Goal: Entertainment & Leisure: Browse casually

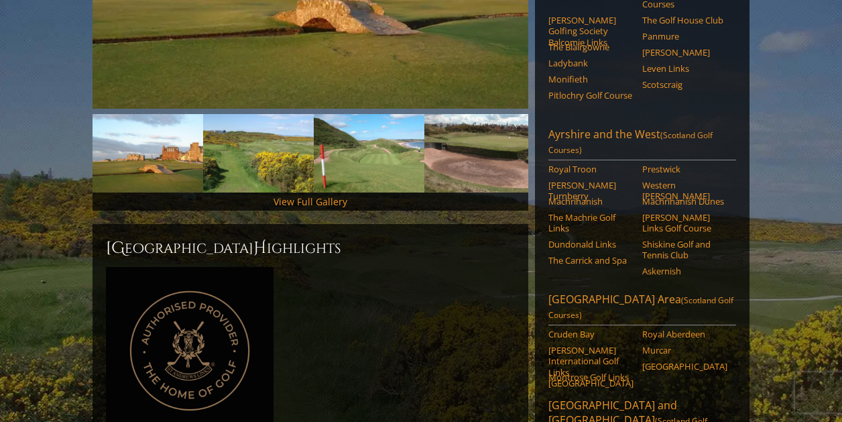
scroll to position [365, 0]
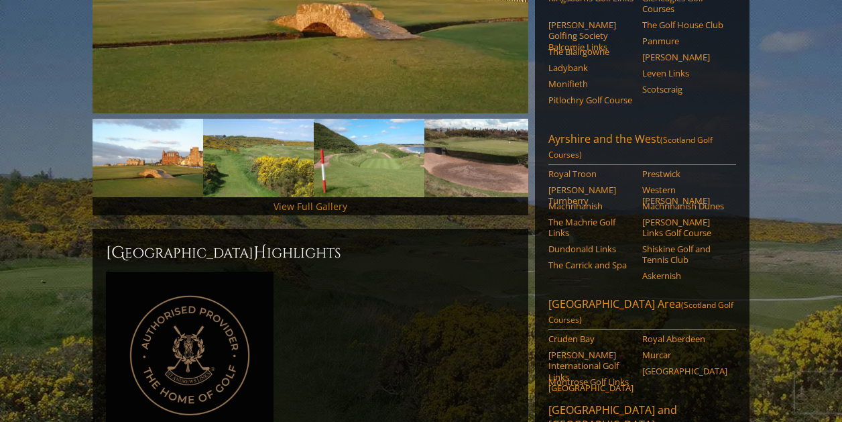
click at [294, 200] on link "View Full Gallery" at bounding box center [311, 206] width 74 height 13
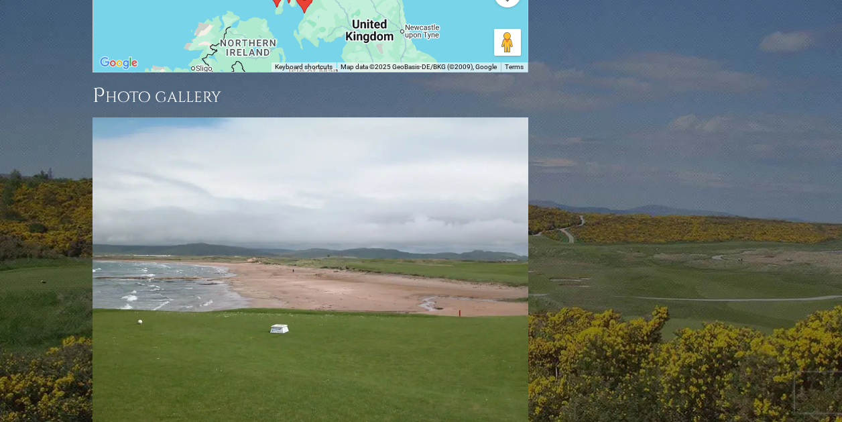
scroll to position [1885, 0]
click at [505, 267] on link "Next" at bounding box center [508, 280] width 27 height 27
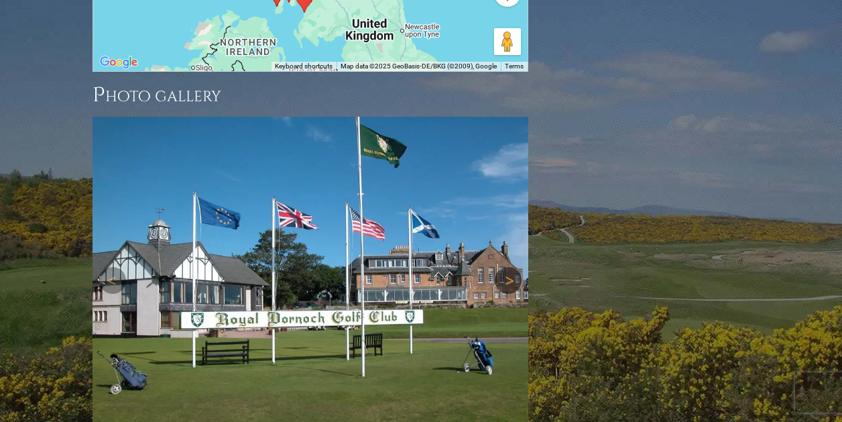
click at [511, 267] on link "Next" at bounding box center [508, 280] width 27 height 27
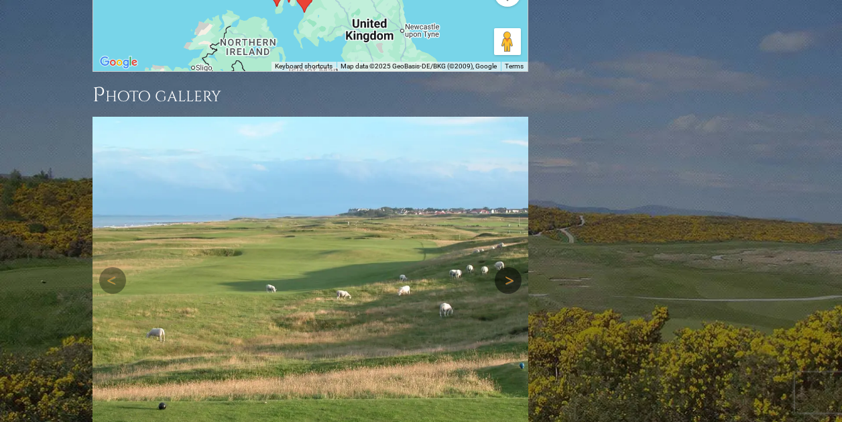
click at [511, 267] on link "Next" at bounding box center [508, 280] width 27 height 27
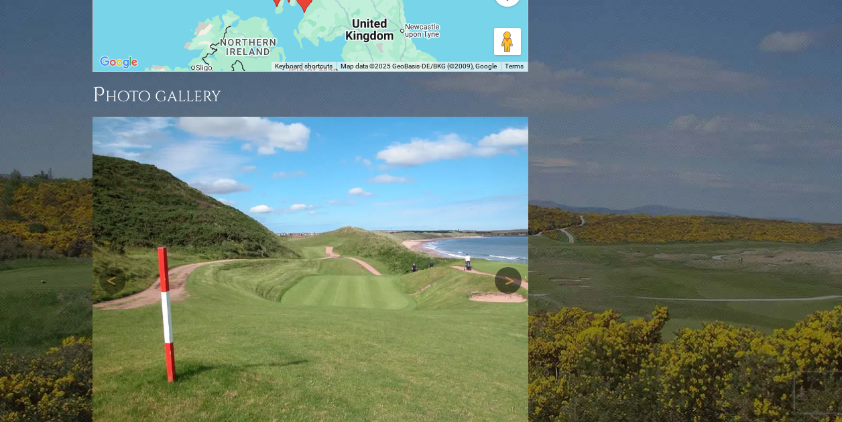
click at [510, 267] on link "Next" at bounding box center [508, 280] width 27 height 27
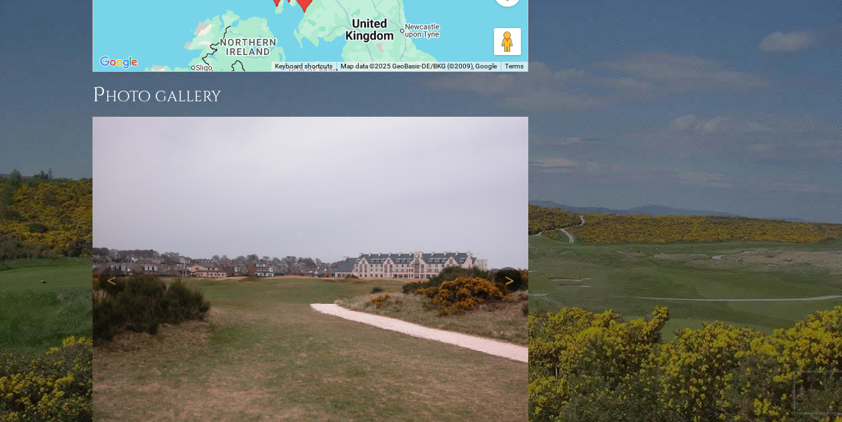
click at [510, 267] on link "Next" at bounding box center [508, 280] width 27 height 27
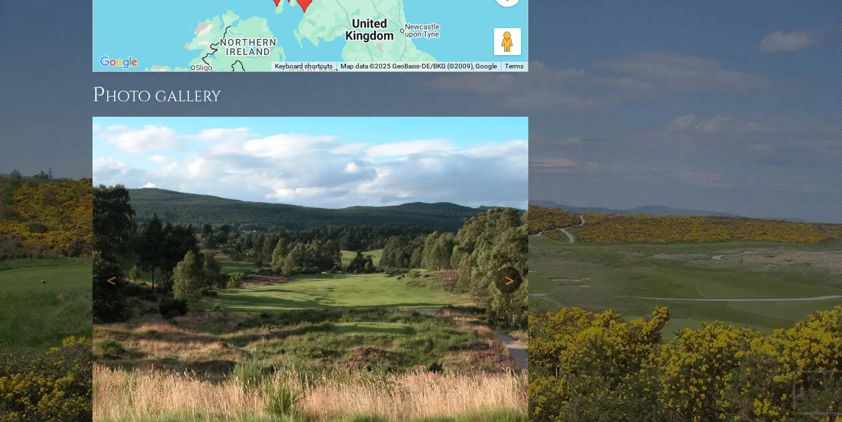
click at [507, 267] on link "Next" at bounding box center [508, 280] width 27 height 27
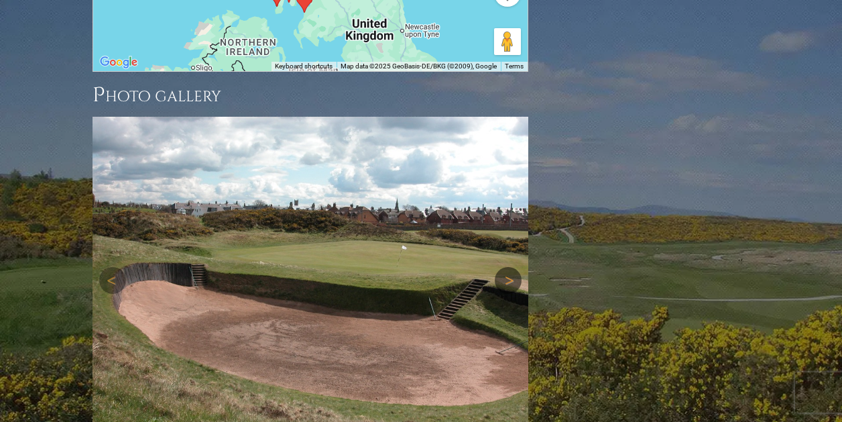
click at [508, 267] on link "Next" at bounding box center [508, 280] width 27 height 27
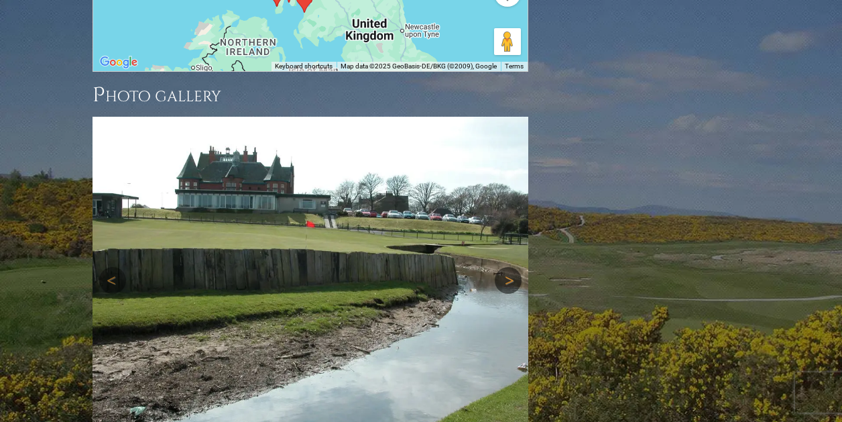
click at [508, 267] on link "Next" at bounding box center [508, 280] width 27 height 27
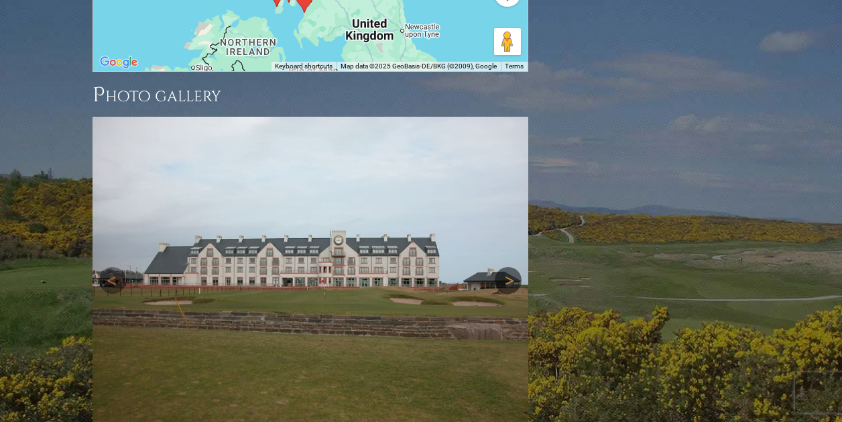
click at [508, 267] on link "Next" at bounding box center [508, 280] width 27 height 27
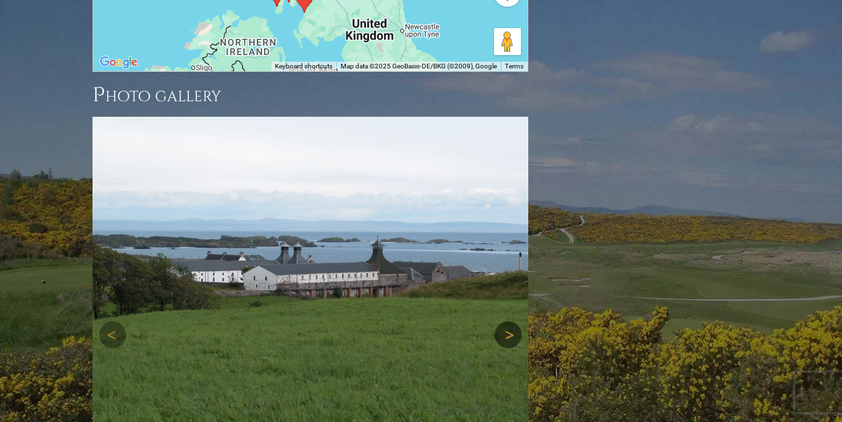
click at [508, 321] on link "Next" at bounding box center [508, 334] width 27 height 27
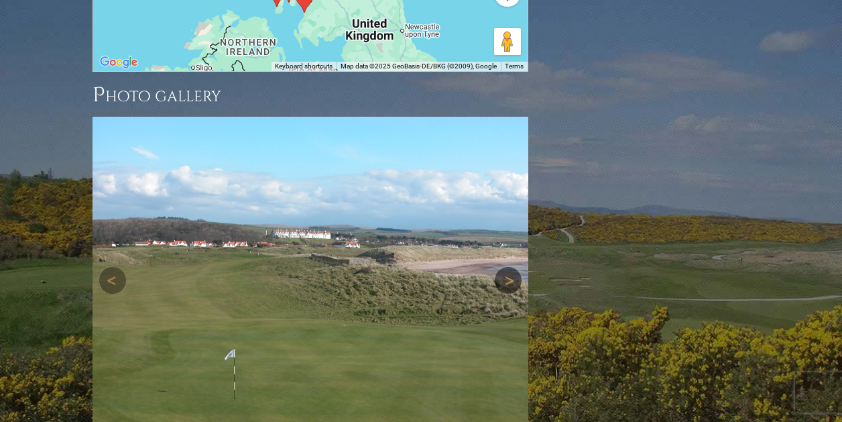
click at [510, 267] on link "Next" at bounding box center [508, 280] width 27 height 27
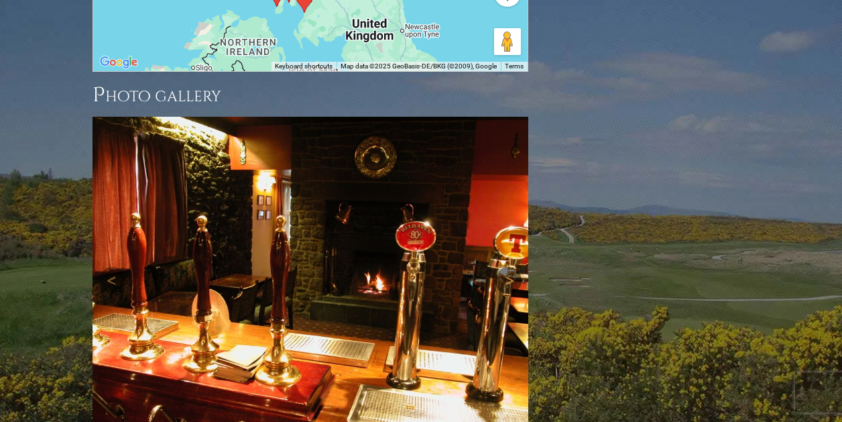
click at [510, 267] on link "Next" at bounding box center [508, 280] width 27 height 27
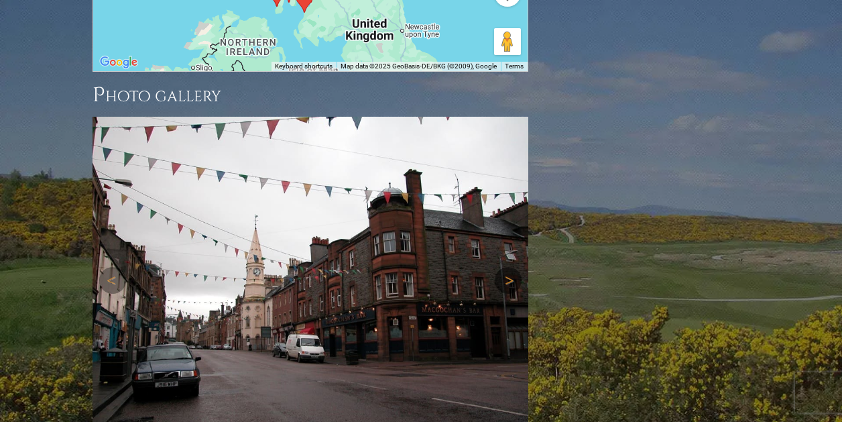
click at [509, 267] on link "Next" at bounding box center [508, 280] width 27 height 27
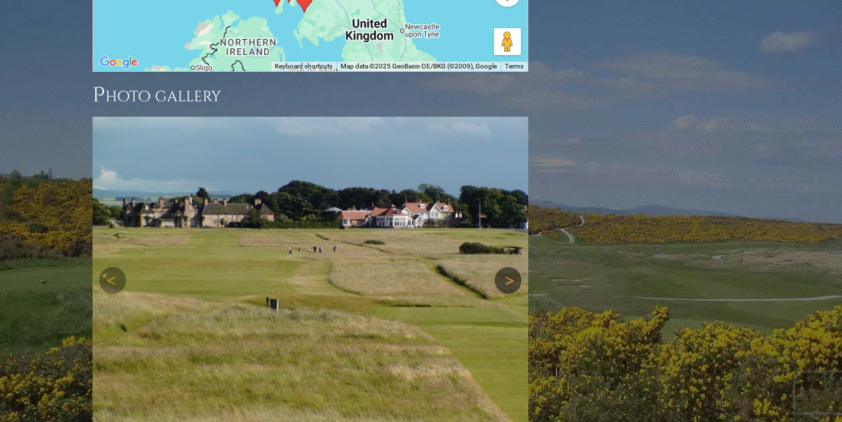
click at [510, 267] on link "Next" at bounding box center [508, 280] width 27 height 27
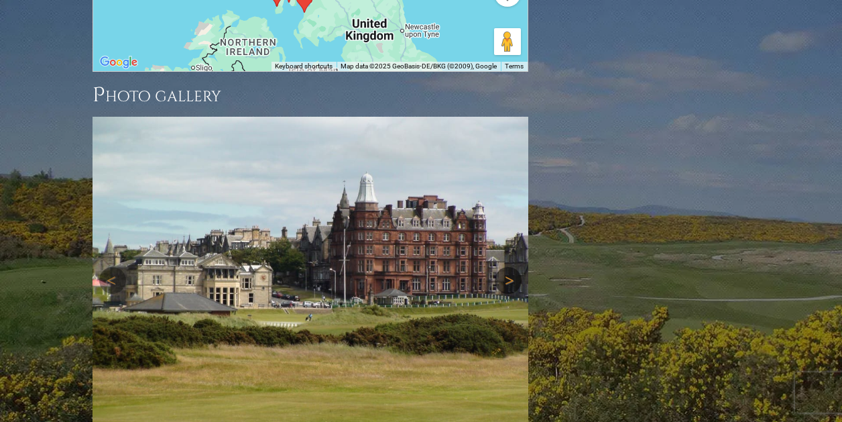
click at [510, 267] on link "Next" at bounding box center [508, 280] width 27 height 27
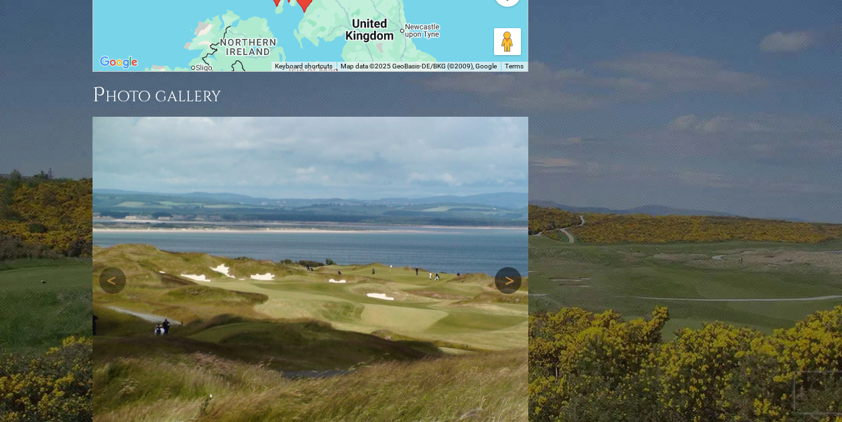
click at [510, 267] on link "Next" at bounding box center [508, 280] width 27 height 27
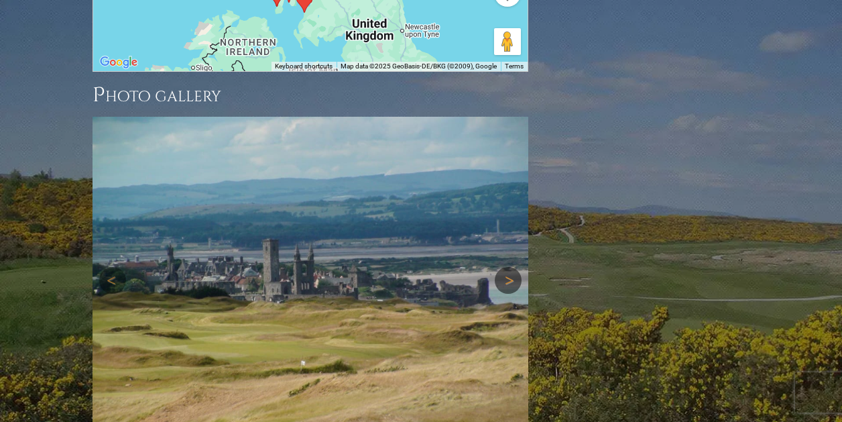
click at [510, 267] on link "Next" at bounding box center [508, 280] width 27 height 27
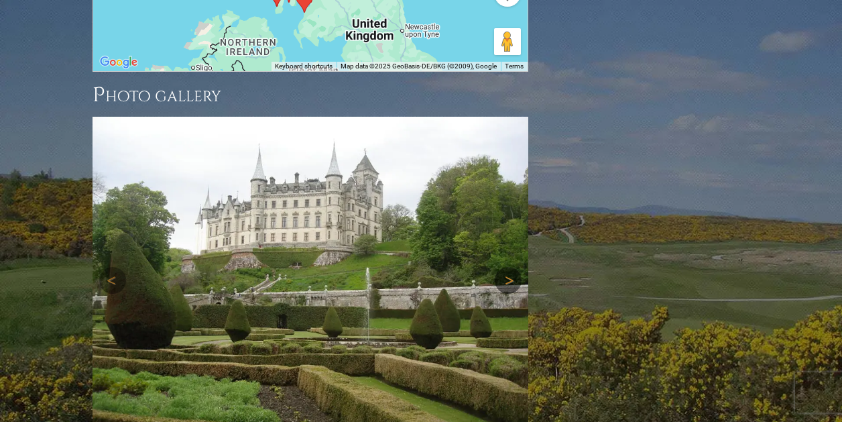
click at [510, 267] on link "Next" at bounding box center [508, 280] width 27 height 27
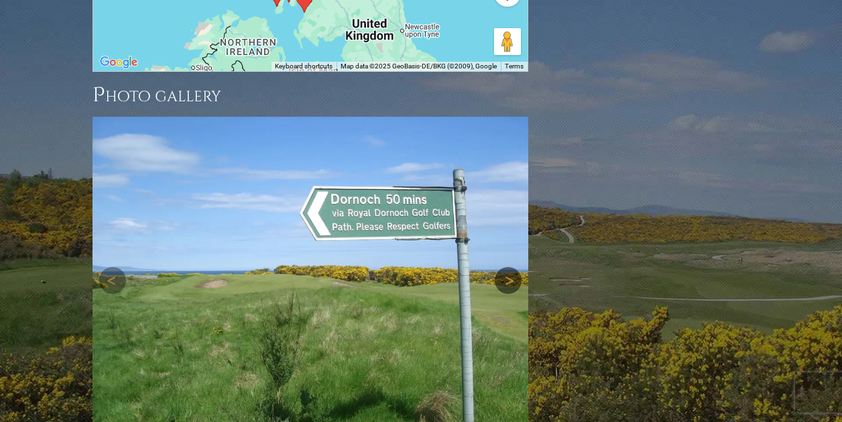
click at [510, 267] on link "Next" at bounding box center [508, 280] width 27 height 27
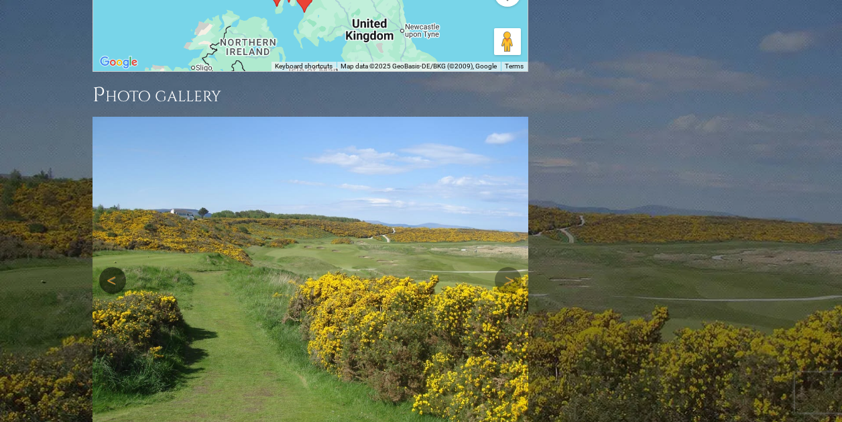
click at [109, 267] on link "Previous" at bounding box center [112, 280] width 27 height 27
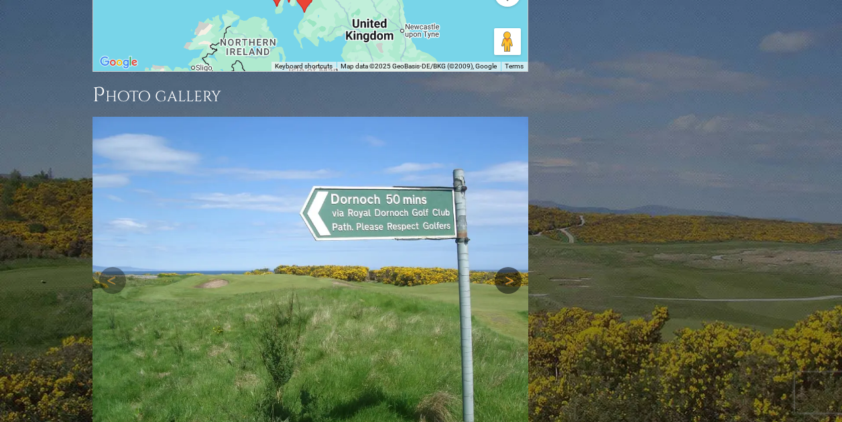
click at [505, 267] on link "Next" at bounding box center [508, 280] width 27 height 27
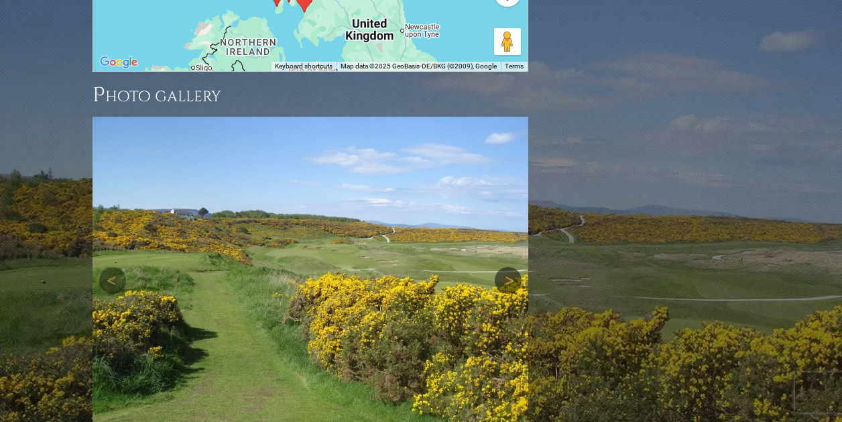
click at [505, 267] on link "Next" at bounding box center [508, 280] width 27 height 27
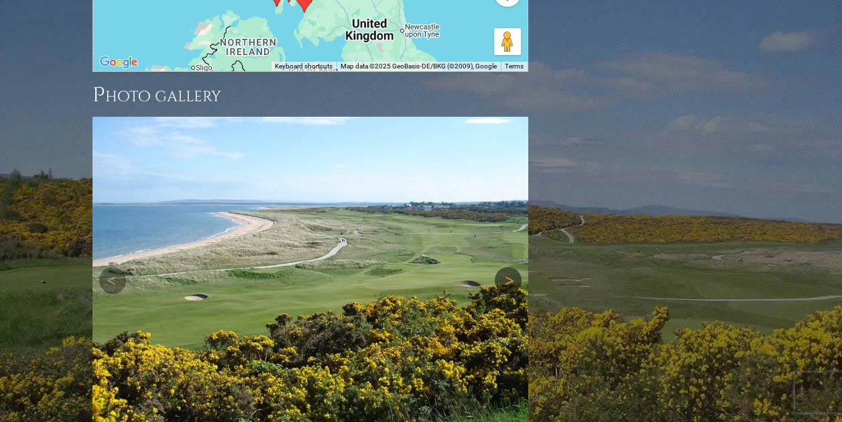
click at [505, 267] on link "Next" at bounding box center [508, 280] width 27 height 27
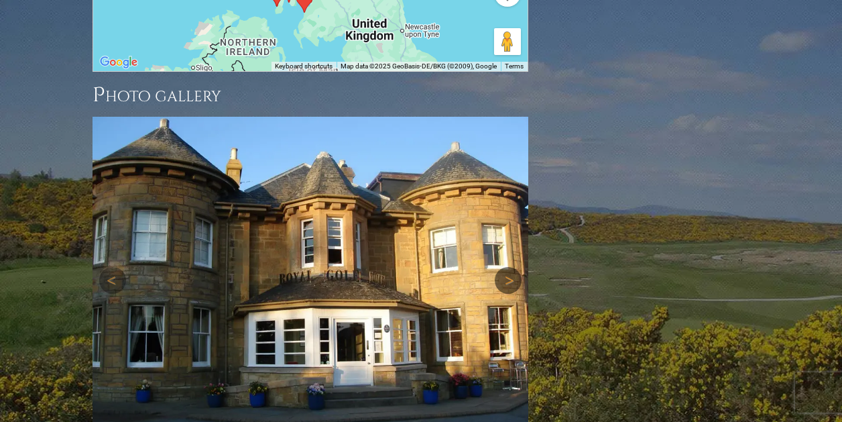
click at [506, 267] on link "Next" at bounding box center [508, 280] width 27 height 27
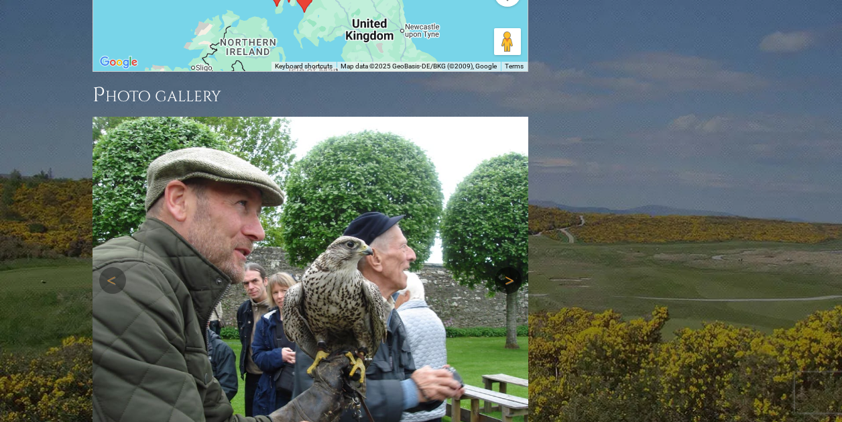
click at [505, 267] on link "Next" at bounding box center [508, 280] width 27 height 27
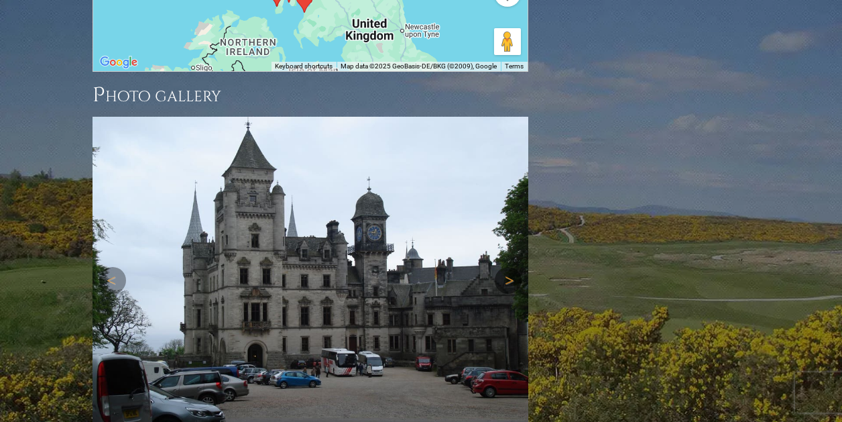
click at [505, 267] on link "Next" at bounding box center [508, 280] width 27 height 27
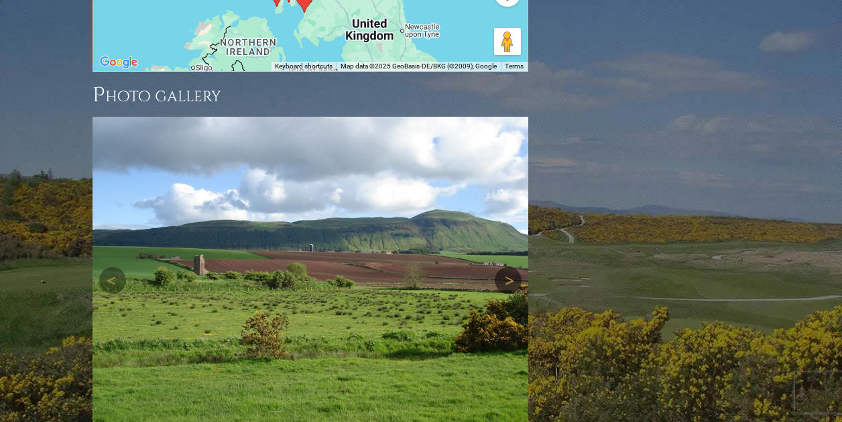
click at [505, 267] on link "Next" at bounding box center [508, 280] width 27 height 27
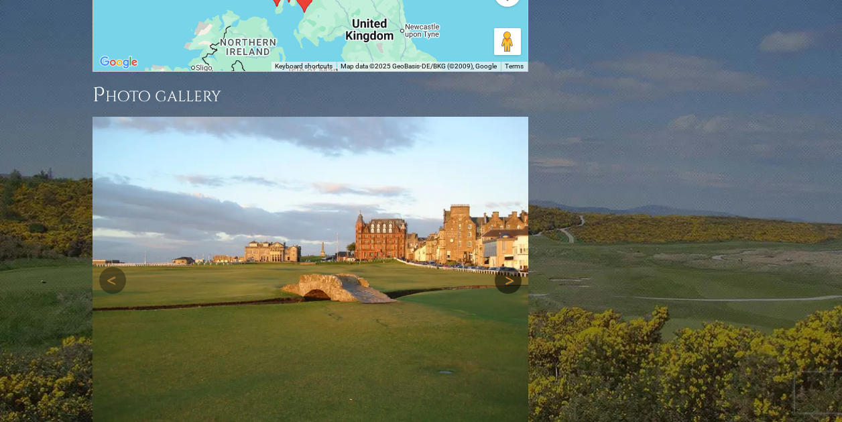
click at [508, 267] on link "Next" at bounding box center [508, 280] width 27 height 27
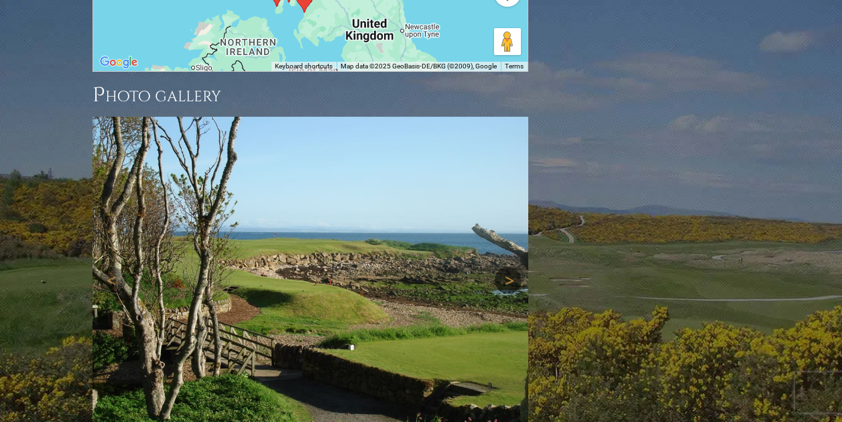
click at [508, 267] on link "Next" at bounding box center [508, 280] width 27 height 27
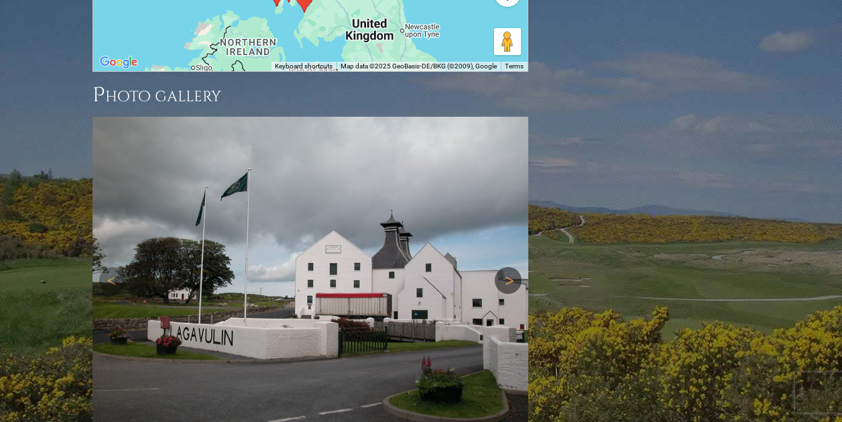
click at [508, 267] on link "Next" at bounding box center [508, 280] width 27 height 27
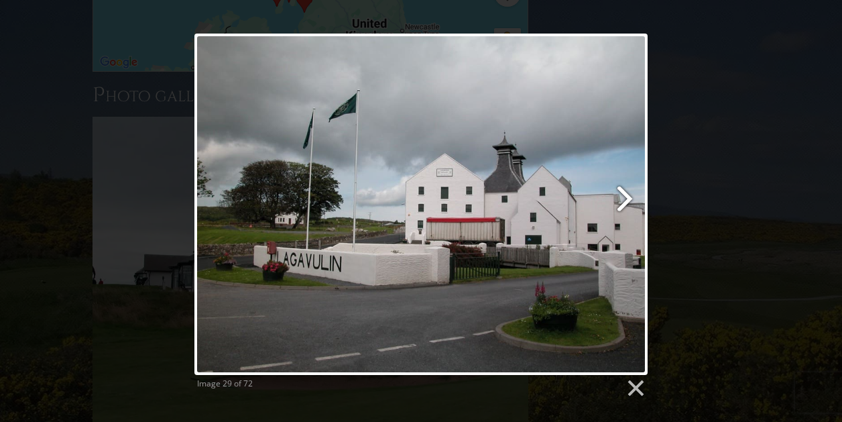
click at [625, 194] on link at bounding box center [502, 204] width 290 height 341
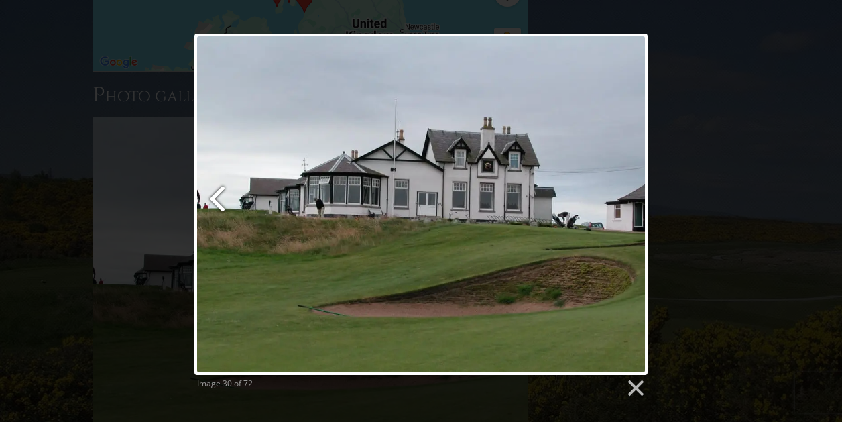
click at [217, 200] on link at bounding box center [271, 204] width 154 height 341
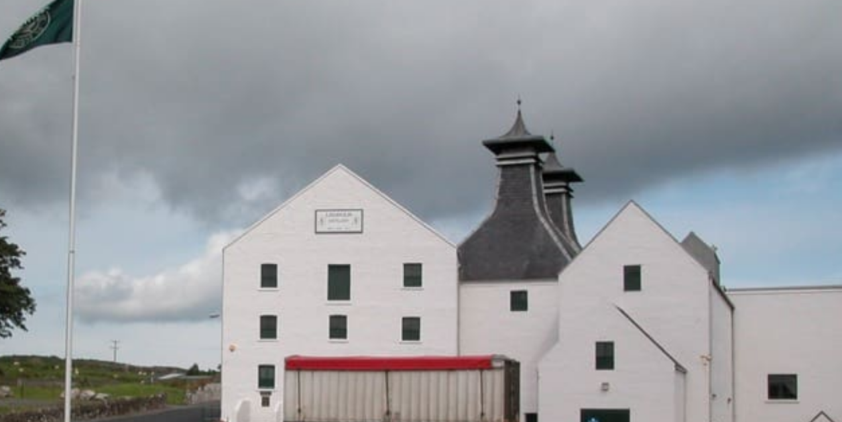
scroll to position [1871, 0]
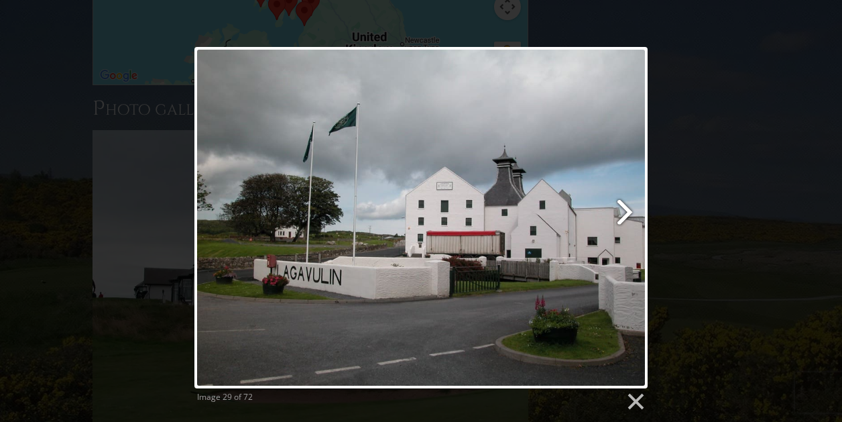
click at [622, 211] on link at bounding box center [502, 217] width 290 height 341
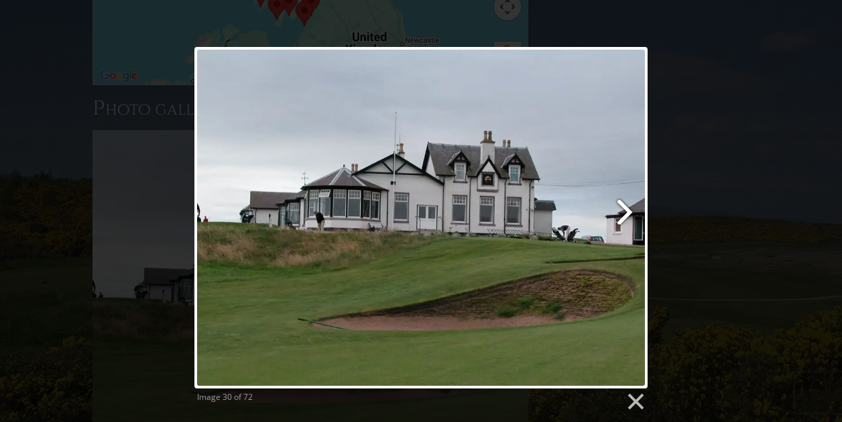
click at [622, 211] on link at bounding box center [502, 217] width 290 height 341
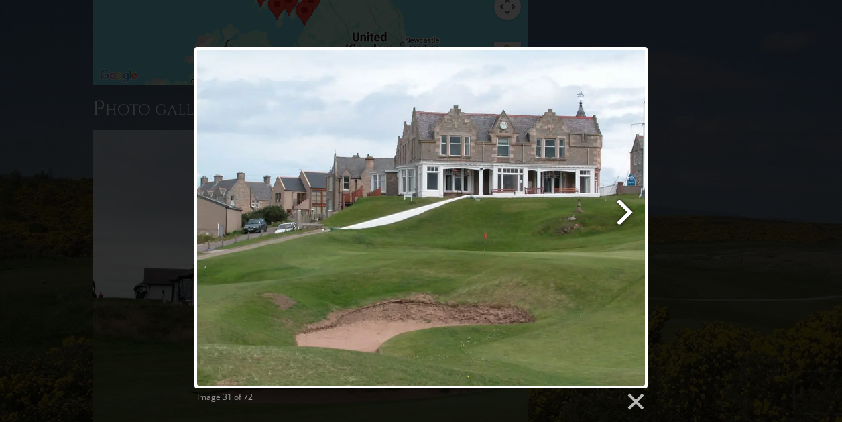
click at [622, 212] on link at bounding box center [502, 217] width 290 height 341
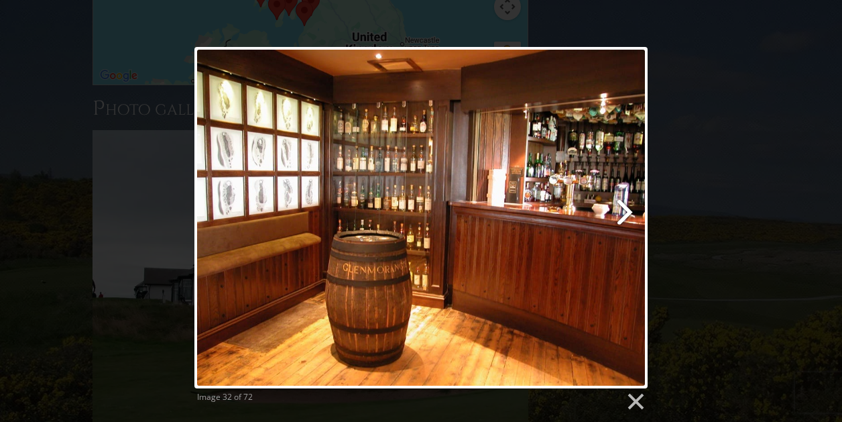
click at [624, 213] on link at bounding box center [502, 217] width 290 height 341
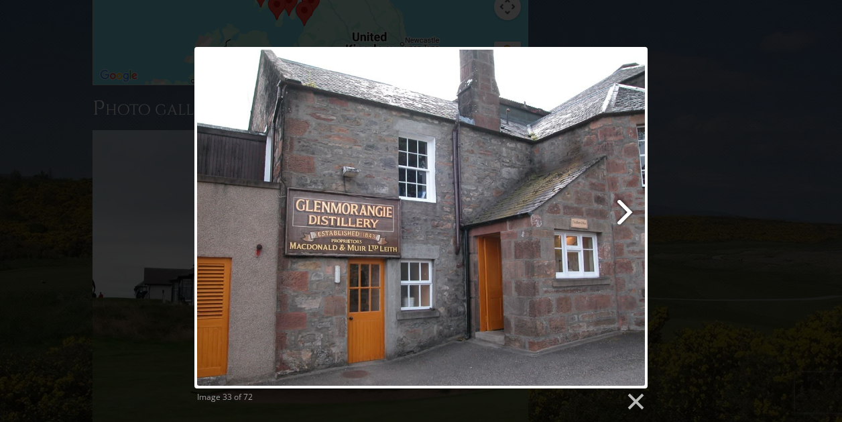
click at [624, 213] on link at bounding box center [502, 217] width 290 height 341
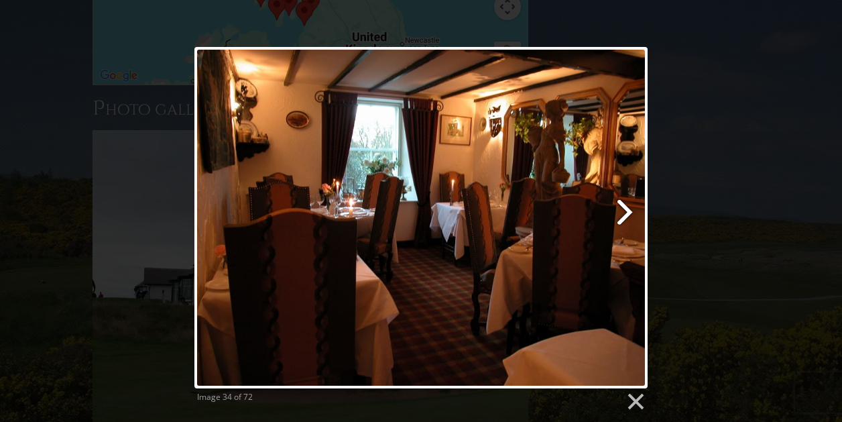
click at [624, 213] on link at bounding box center [502, 217] width 290 height 341
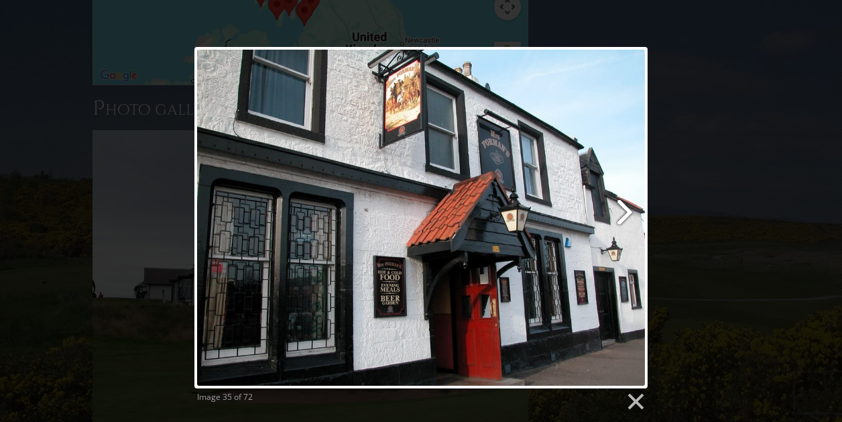
click at [624, 213] on link at bounding box center [502, 217] width 290 height 341
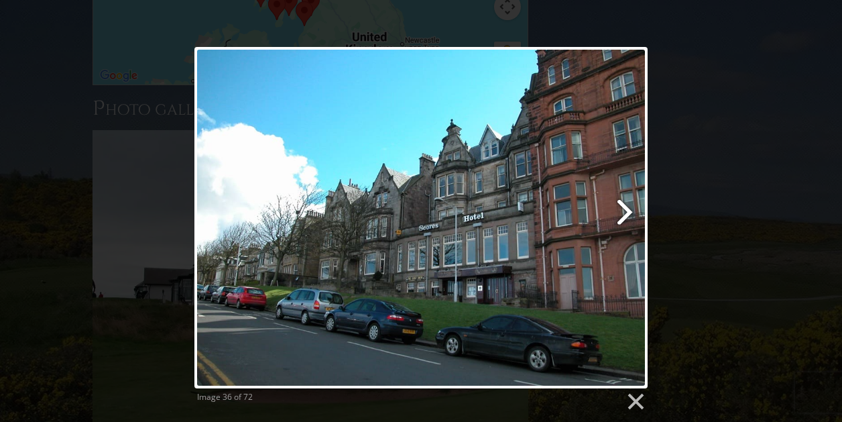
click at [629, 218] on link at bounding box center [502, 217] width 290 height 341
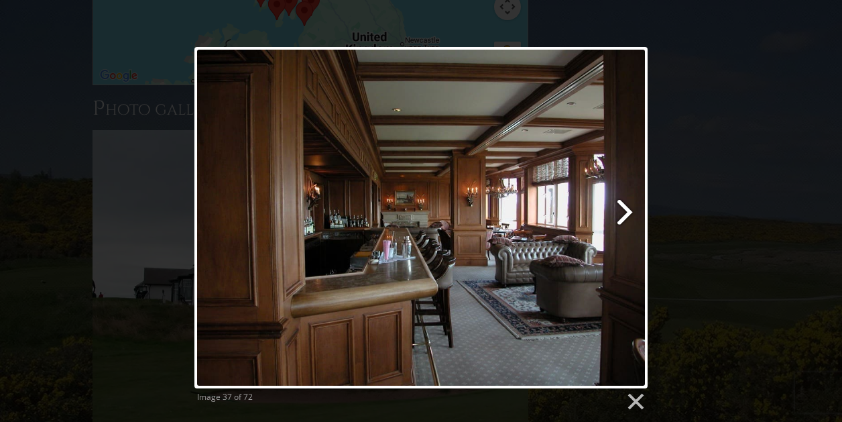
click at [624, 211] on link at bounding box center [502, 217] width 290 height 341
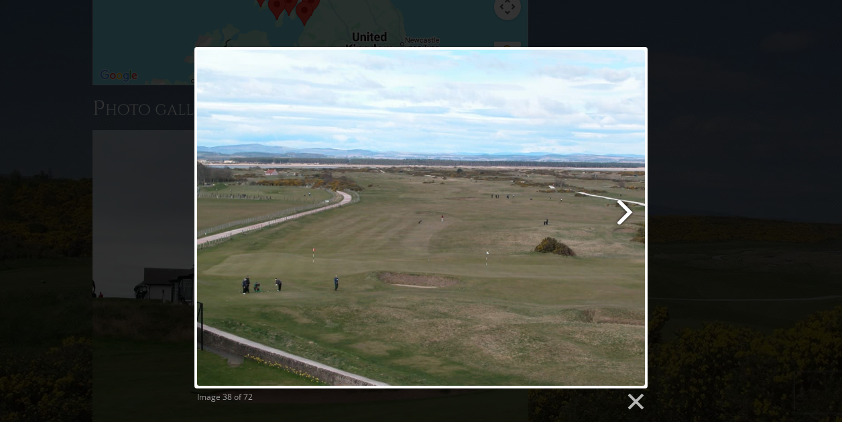
click at [624, 211] on link at bounding box center [502, 217] width 290 height 341
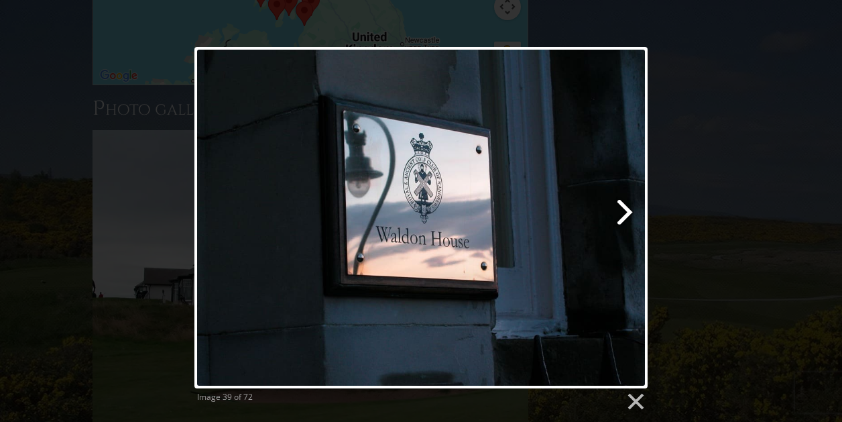
click at [624, 211] on link at bounding box center [502, 217] width 290 height 341
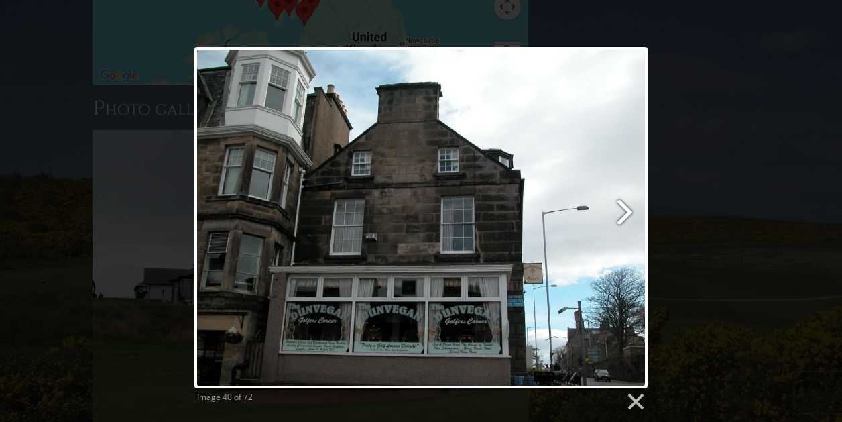
click at [624, 211] on link at bounding box center [502, 217] width 290 height 341
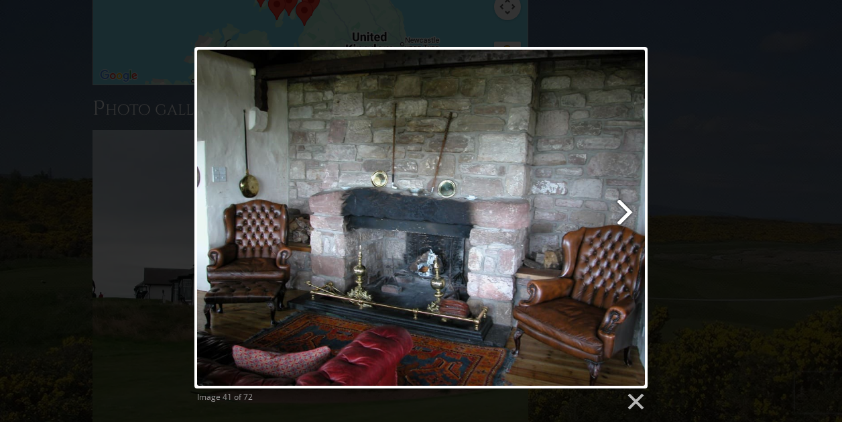
click at [624, 211] on link at bounding box center [502, 217] width 290 height 341
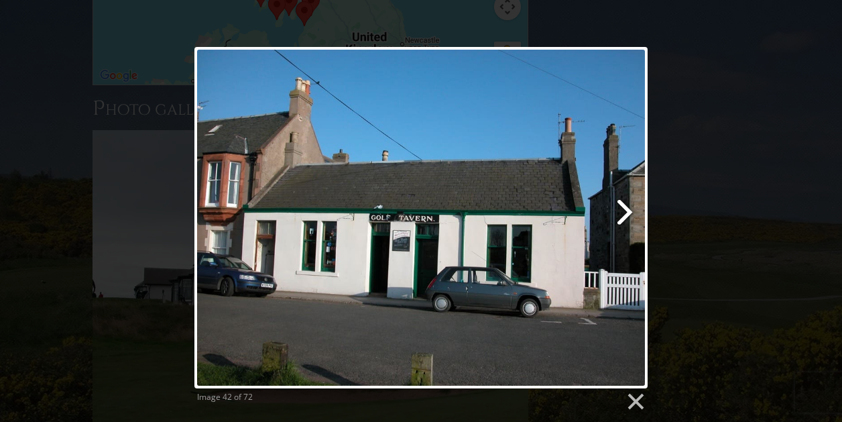
click at [624, 211] on link at bounding box center [502, 217] width 290 height 341
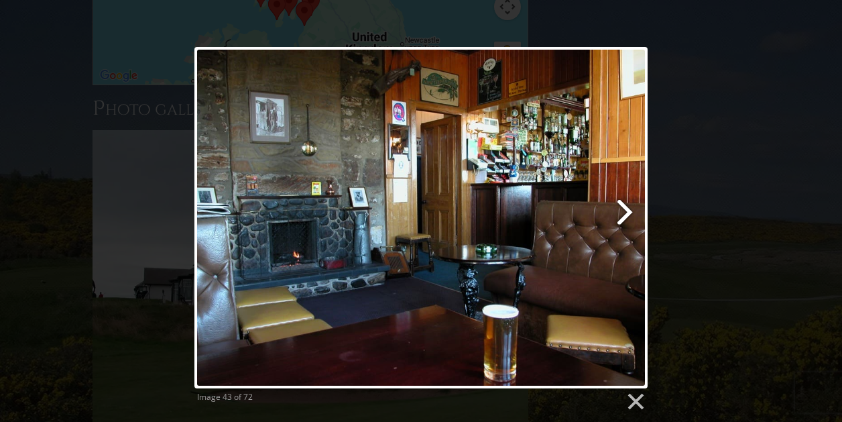
click at [624, 210] on link at bounding box center [502, 217] width 290 height 341
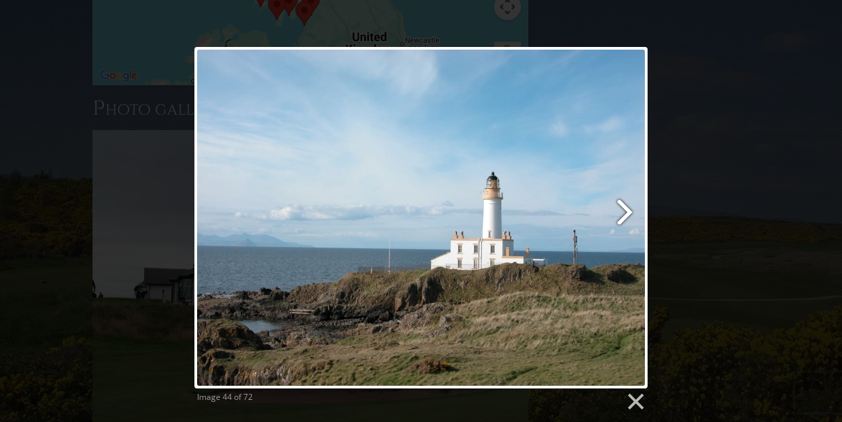
click at [624, 210] on link at bounding box center [502, 217] width 290 height 341
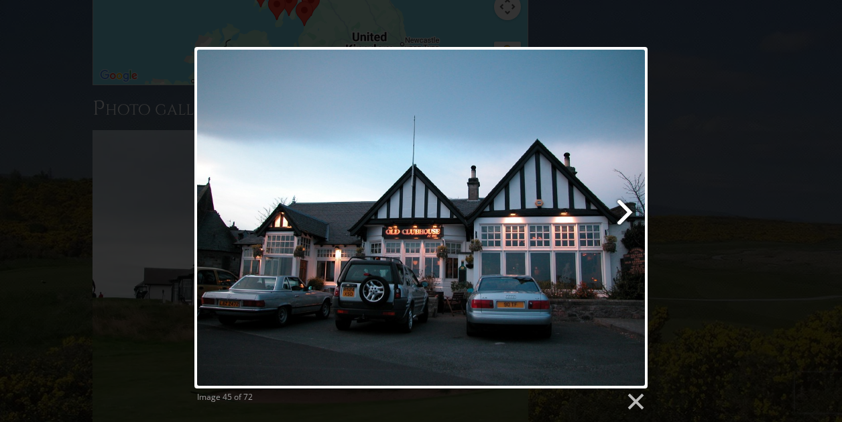
click at [624, 210] on link at bounding box center [502, 217] width 290 height 341
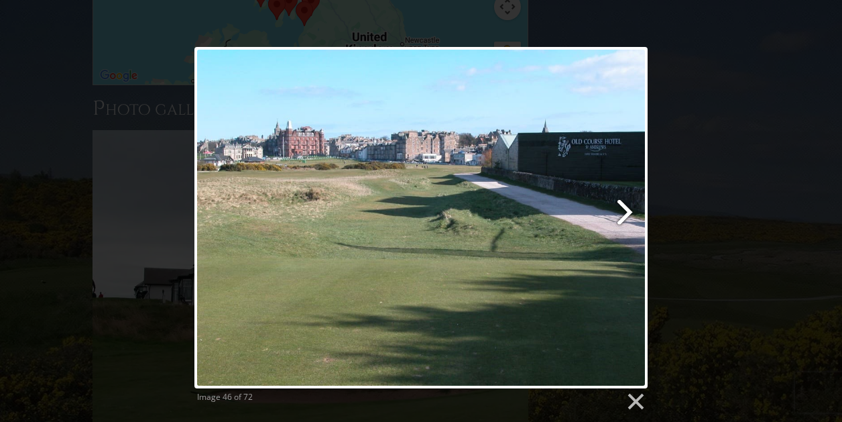
click at [624, 209] on link at bounding box center [502, 217] width 290 height 341
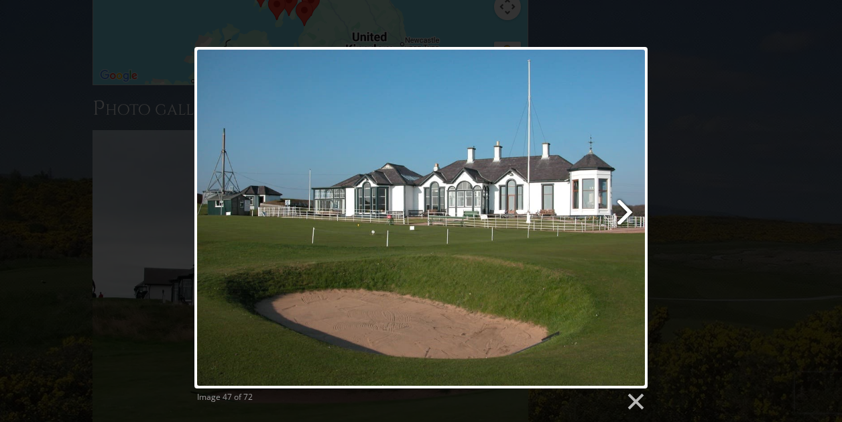
click at [624, 209] on link at bounding box center [502, 217] width 290 height 341
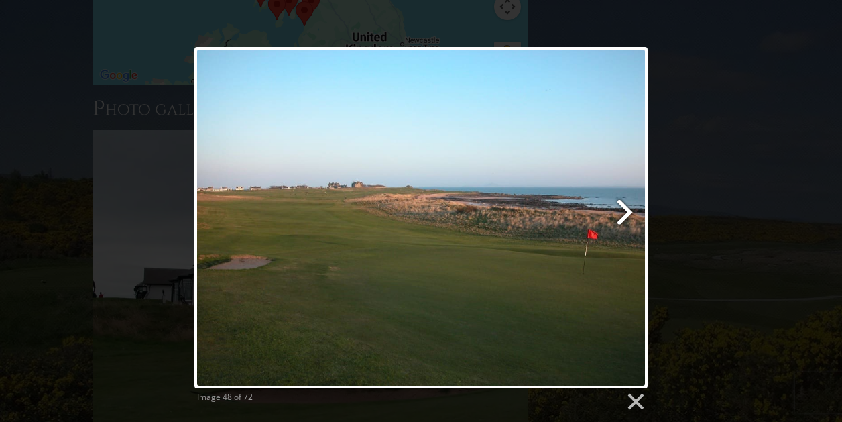
click at [624, 209] on link at bounding box center [502, 217] width 290 height 341
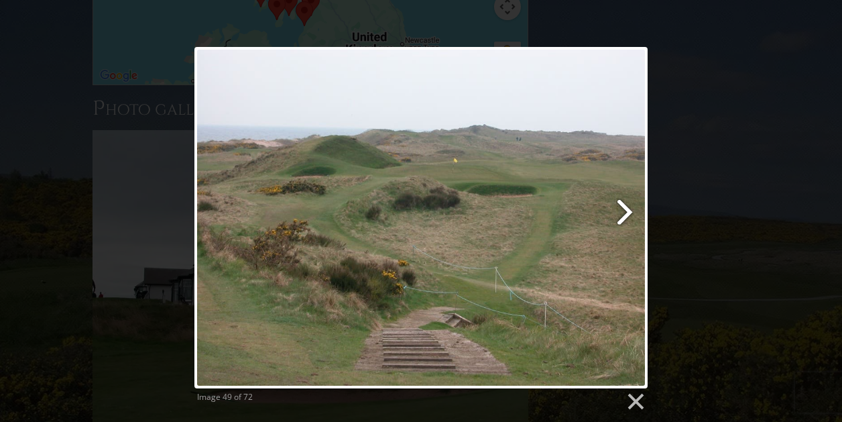
click at [624, 209] on link at bounding box center [502, 217] width 290 height 341
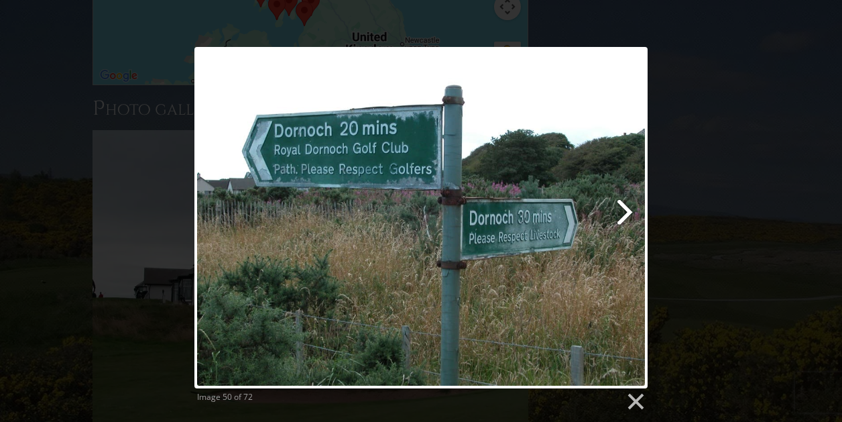
click at [624, 209] on link at bounding box center [502, 217] width 290 height 341
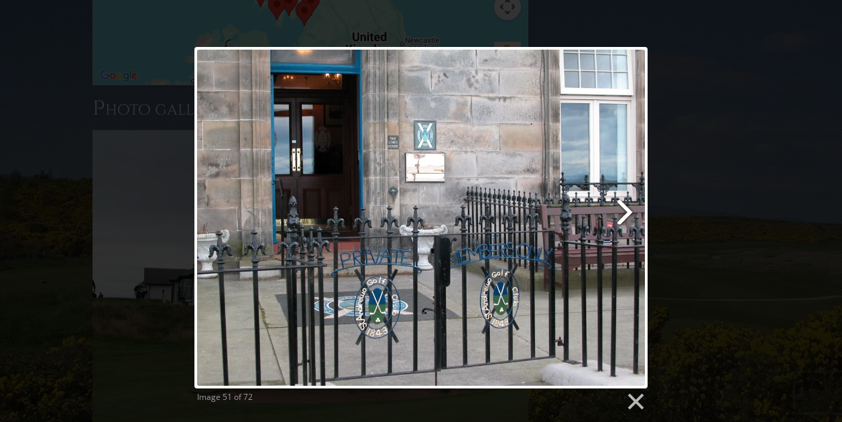
click at [624, 209] on link at bounding box center [502, 217] width 290 height 341
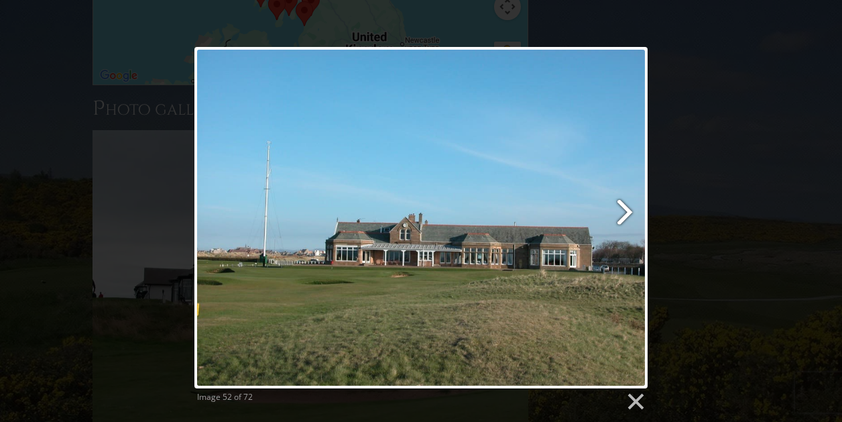
click at [624, 209] on link at bounding box center [502, 217] width 290 height 341
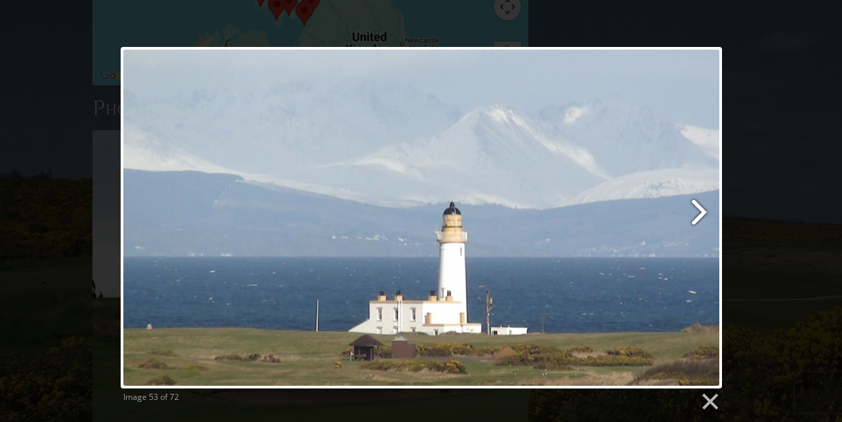
click at [701, 211] on link at bounding box center [529, 217] width 385 height 341
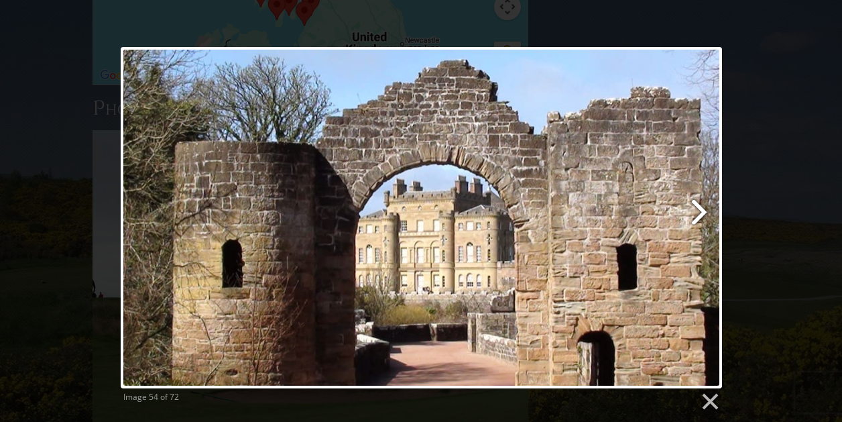
click at [701, 211] on link at bounding box center [529, 217] width 385 height 341
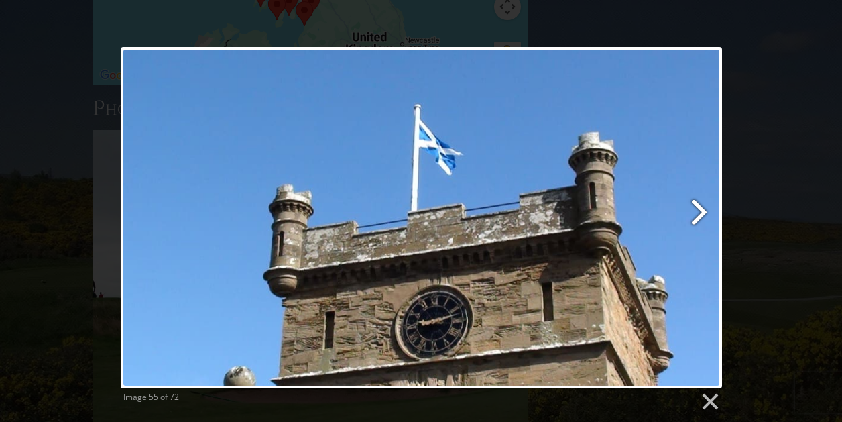
click at [701, 211] on link at bounding box center [529, 217] width 385 height 341
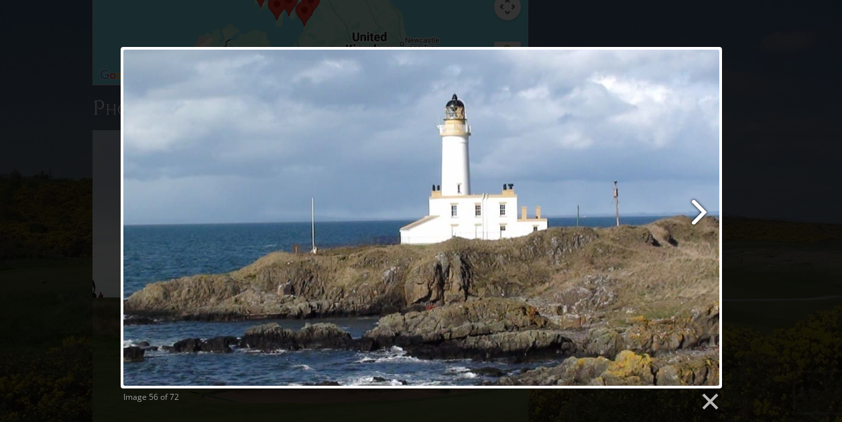
click at [701, 211] on link at bounding box center [529, 217] width 385 height 341
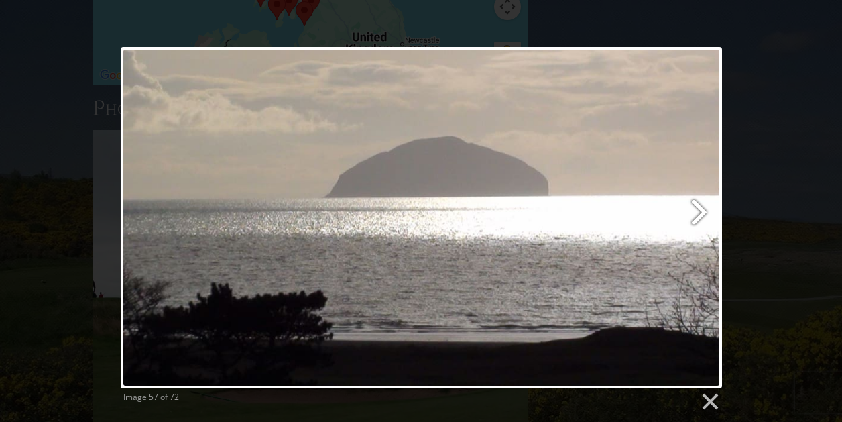
click at [700, 211] on link at bounding box center [529, 217] width 385 height 341
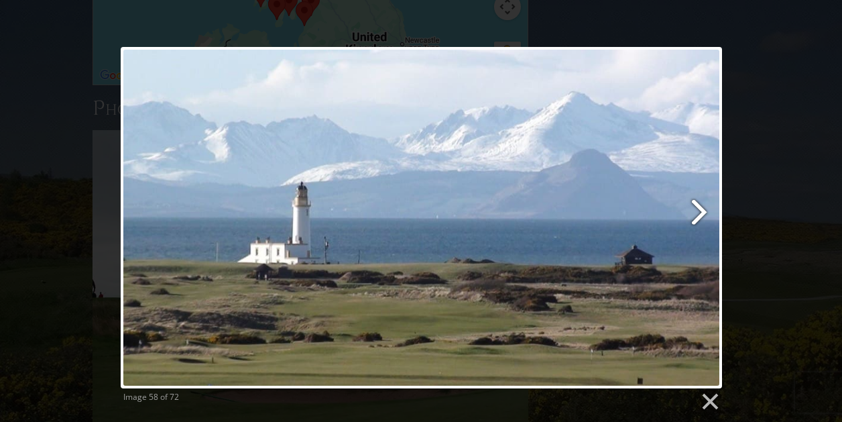
click at [700, 211] on link at bounding box center [529, 217] width 385 height 341
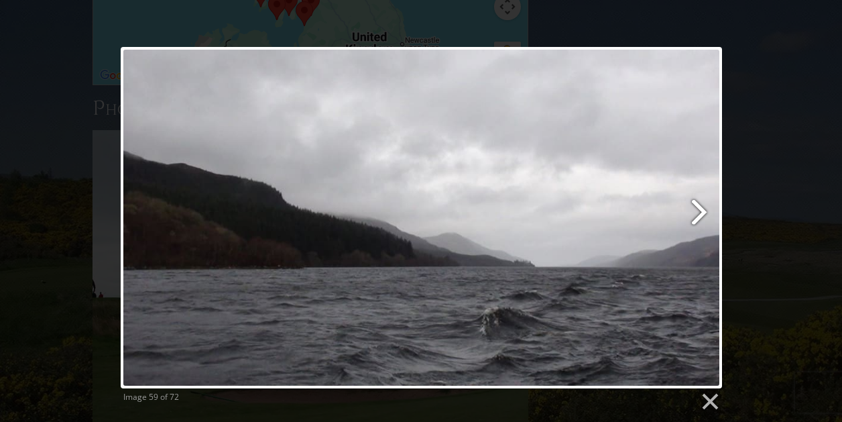
click at [700, 211] on link at bounding box center [529, 217] width 385 height 341
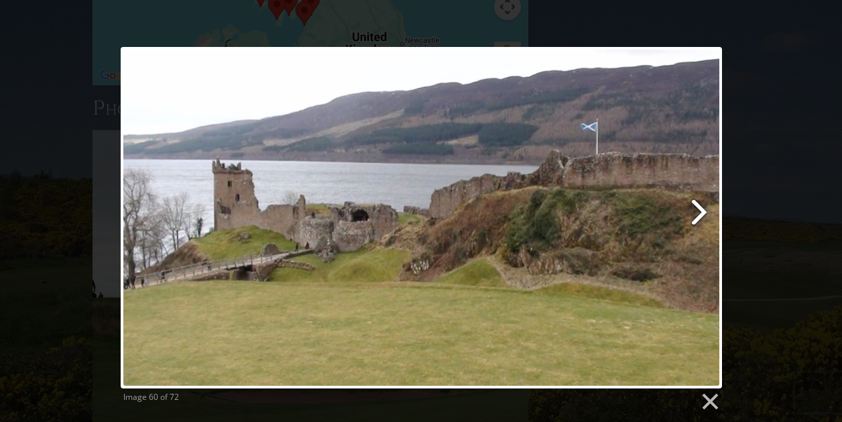
click at [700, 211] on link at bounding box center [529, 217] width 385 height 341
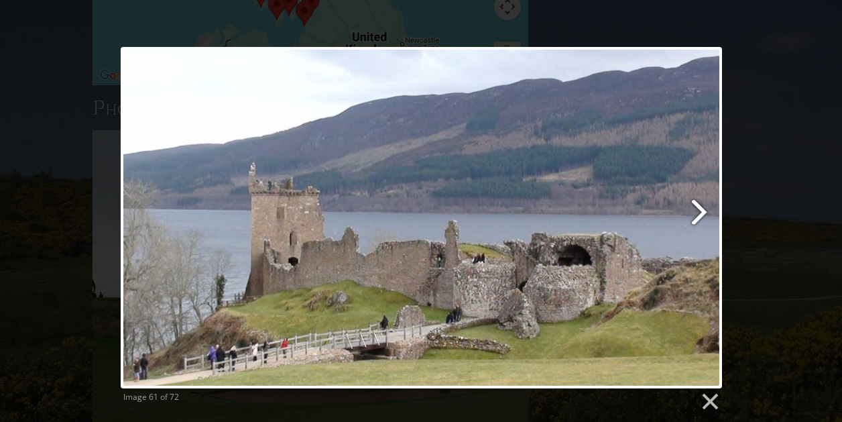
click at [700, 211] on link at bounding box center [529, 217] width 385 height 341
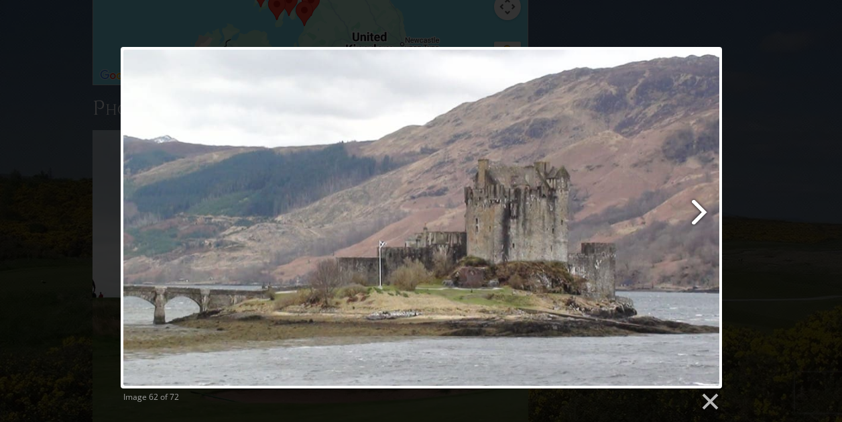
click at [700, 211] on link at bounding box center [529, 217] width 385 height 341
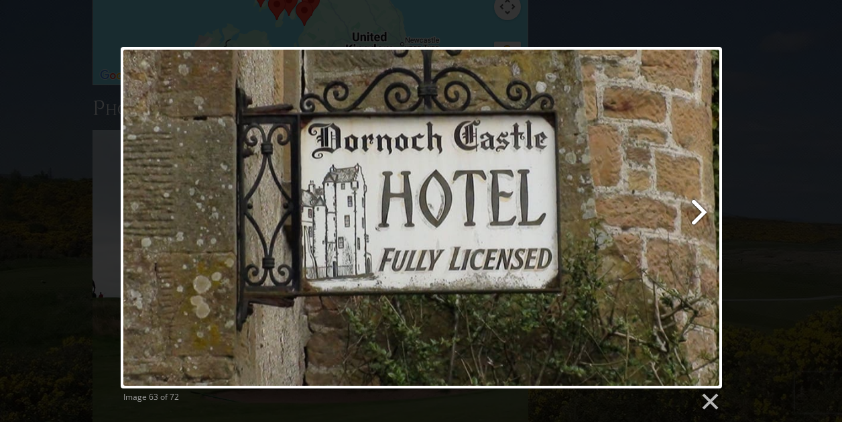
click at [699, 211] on link at bounding box center [529, 217] width 385 height 341
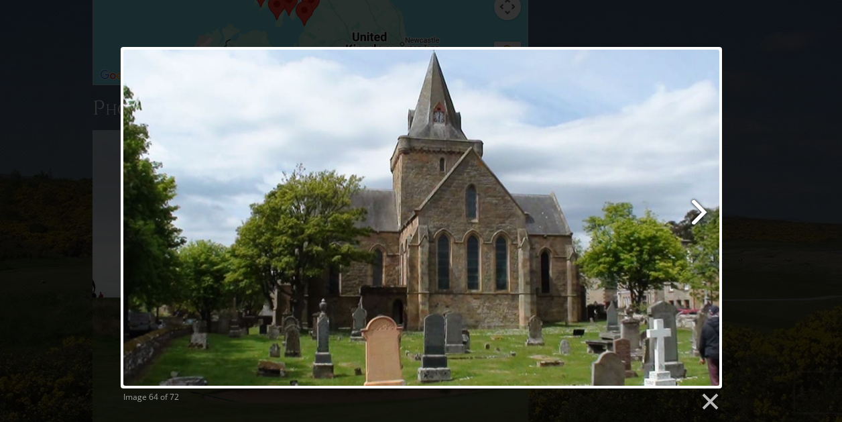
click at [699, 211] on link at bounding box center [529, 217] width 385 height 341
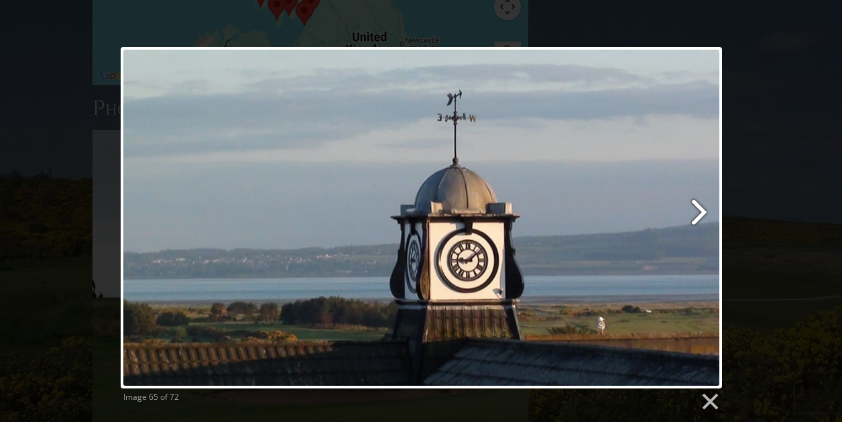
click at [699, 211] on link at bounding box center [529, 217] width 385 height 341
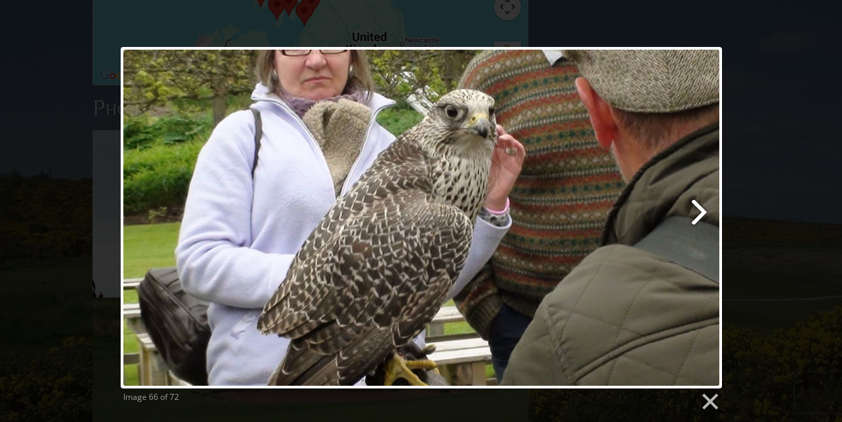
click at [699, 211] on link at bounding box center [529, 217] width 385 height 341
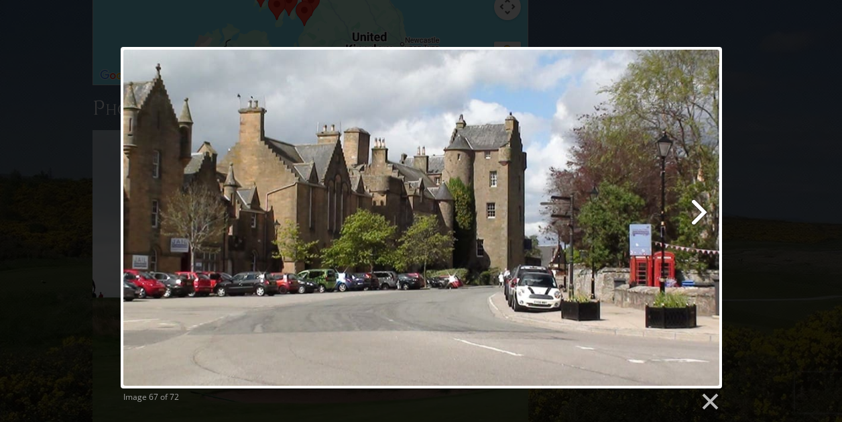
click at [699, 211] on link at bounding box center [529, 217] width 385 height 341
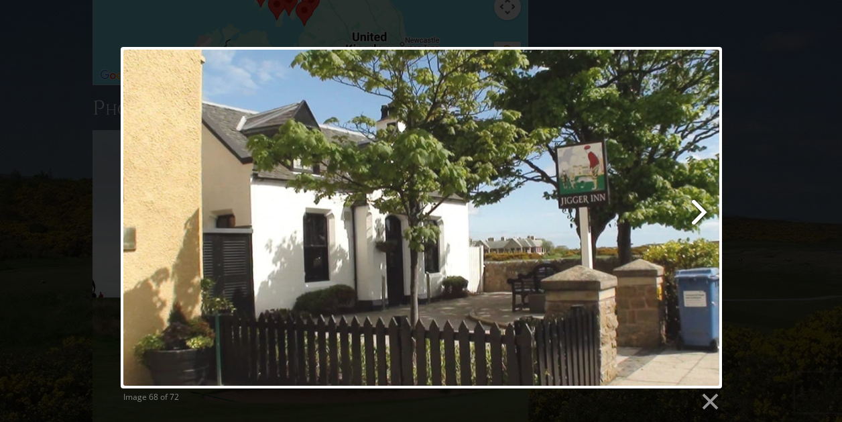
click at [699, 211] on link at bounding box center [529, 217] width 385 height 341
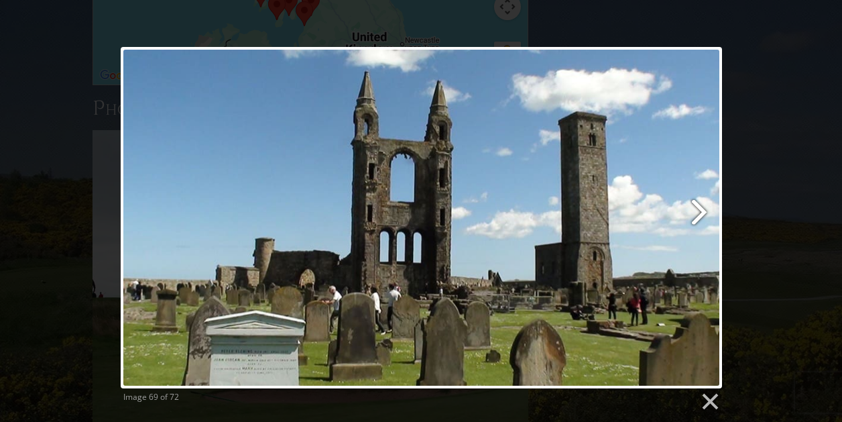
click at [699, 211] on link at bounding box center [529, 217] width 385 height 341
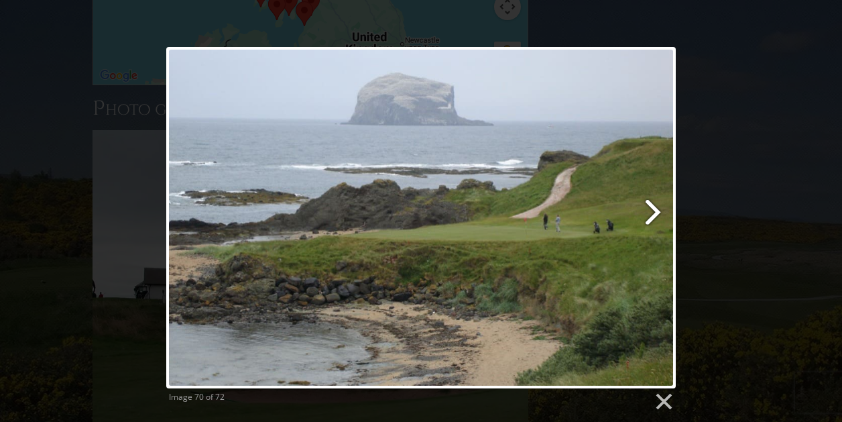
click at [652, 215] on link at bounding box center [513, 217] width 326 height 341
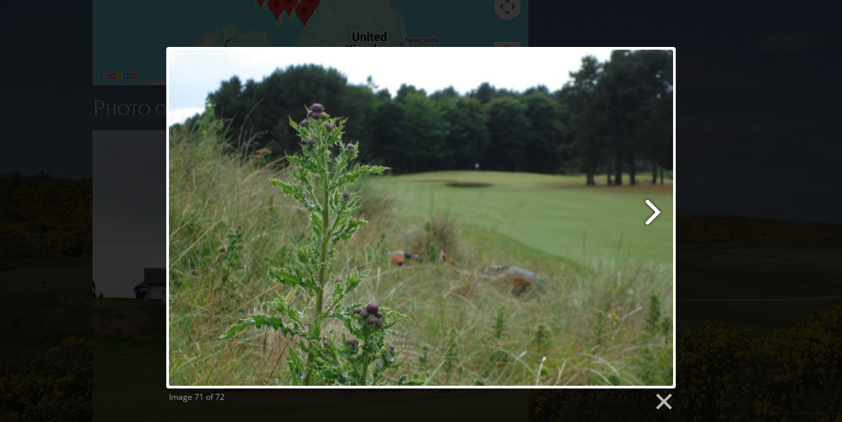
click at [652, 210] on link at bounding box center [513, 217] width 326 height 341
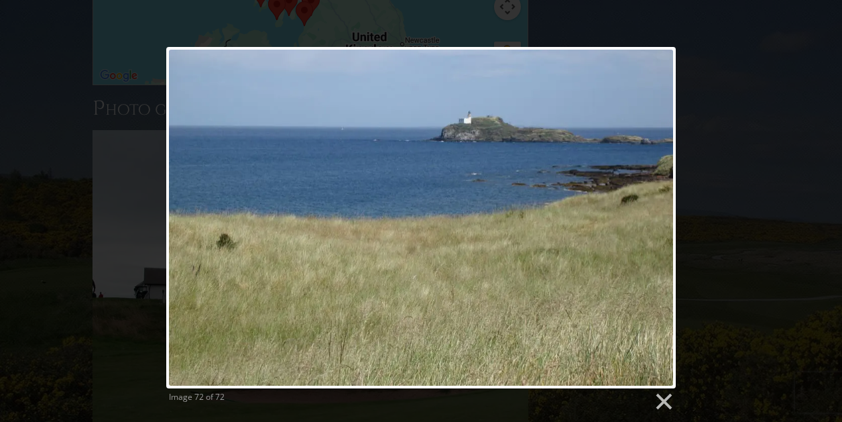
click at [652, 209] on div at bounding box center [421, 217] width 510 height 341
